Goal: Communication & Community: Answer question/provide support

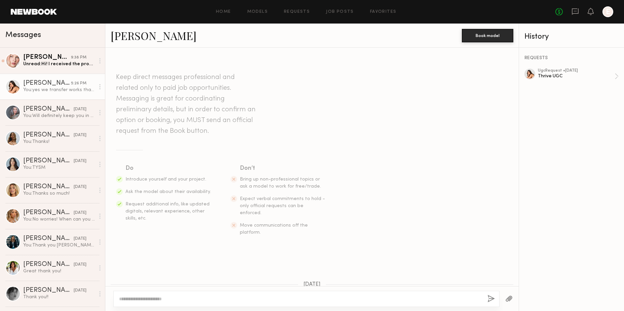
scroll to position [783, 0]
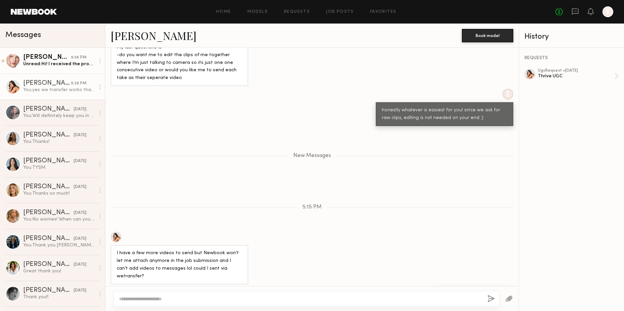
click at [62, 58] on div "[PERSON_NAME]" at bounding box center [47, 57] width 48 height 7
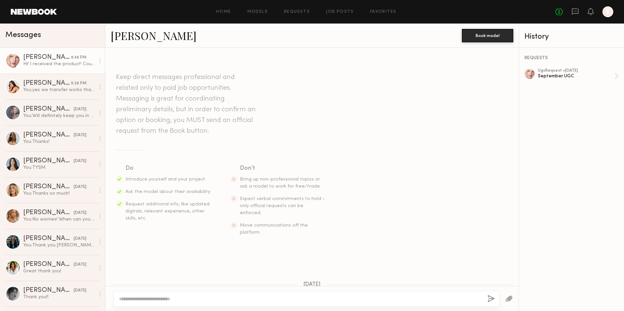
scroll to position [223, 0]
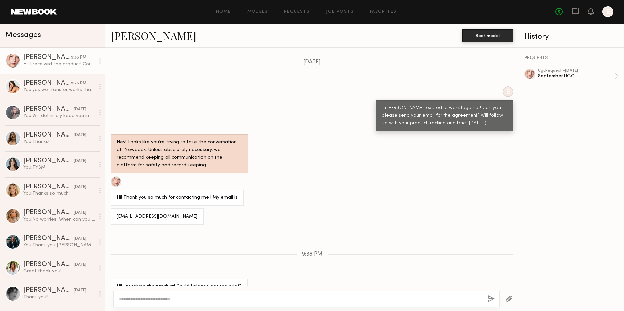
click at [99, 60] on div at bounding box center [100, 60] width 10 height 13
click at [89, 80] on div "Mark unread" at bounding box center [80, 74] width 49 height 15
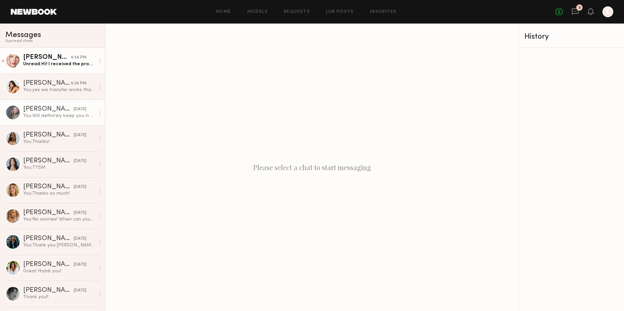
click at [76, 116] on div "You: Will definitely keep you in mind :)" at bounding box center [59, 116] width 72 height 6
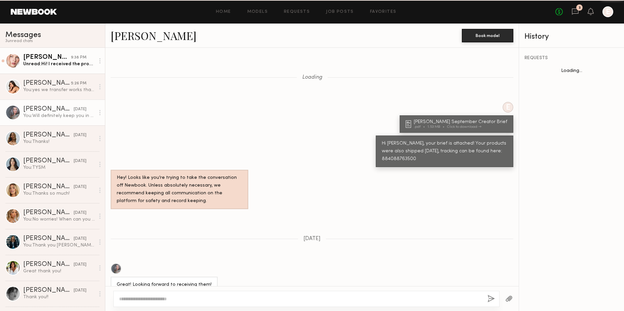
scroll to position [376, 0]
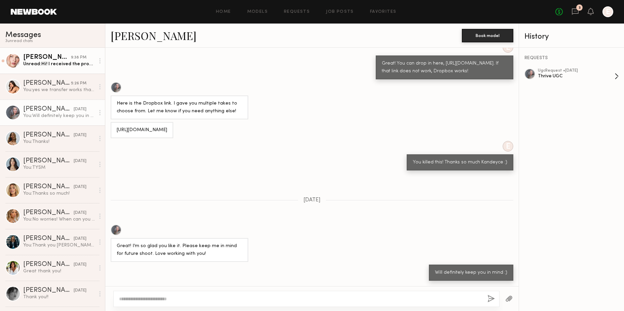
click at [555, 71] on div "ugc Request • [DATE]" at bounding box center [576, 71] width 77 height 4
